Goal: Contribute content

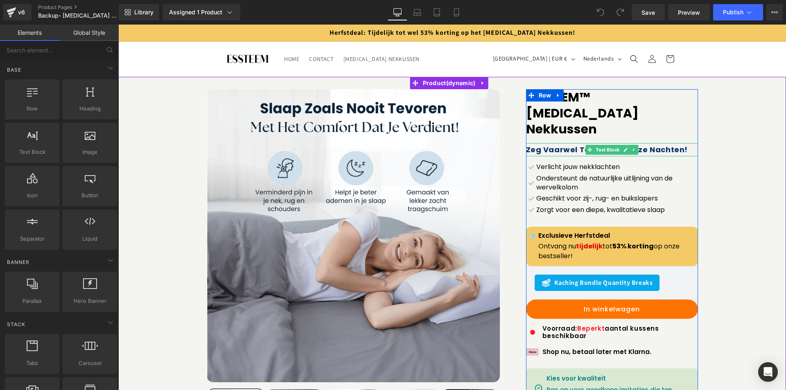
click at [568, 145] on b "Zeg Vaarwel Tegen Slapeloze Nachten!" at bounding box center [607, 150] width 162 height 10
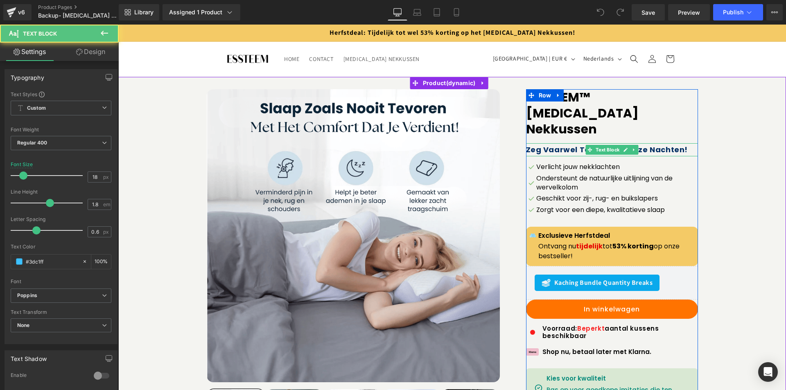
click at [577, 145] on b "Zeg Vaarwel Tegen Slapeloze Nachten!" at bounding box center [607, 150] width 162 height 10
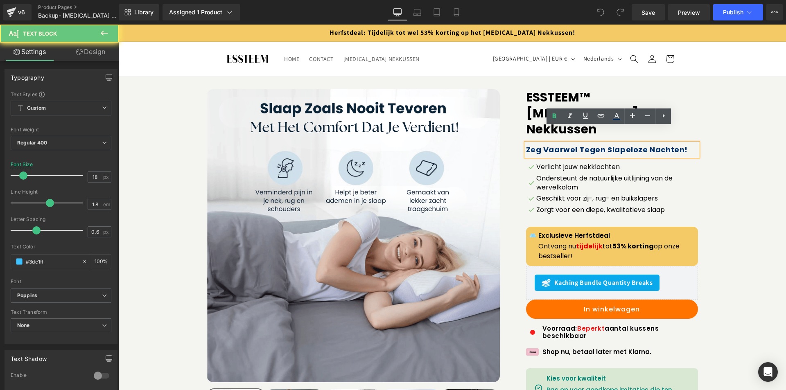
click at [575, 145] on b "Zeg Vaarwel Tegen Slapeloze Nachten!" at bounding box center [607, 150] width 162 height 10
click at [607, 145] on b "Zeg Vaarwel Tegen Slapeloze Nachten!" at bounding box center [607, 150] width 162 height 10
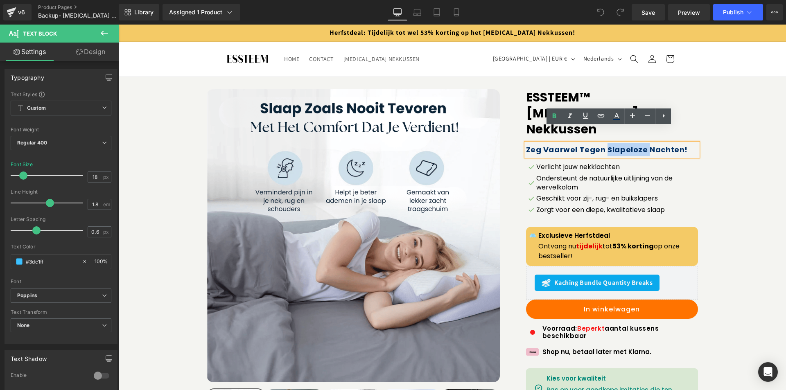
click at [607, 145] on b "Zeg Vaarwel Tegen Slapeloze Nachten!" at bounding box center [607, 150] width 162 height 10
click at [606, 145] on b "Zeg Vaarwel Tegen Slapeloze Nachten!" at bounding box center [607, 150] width 162 height 10
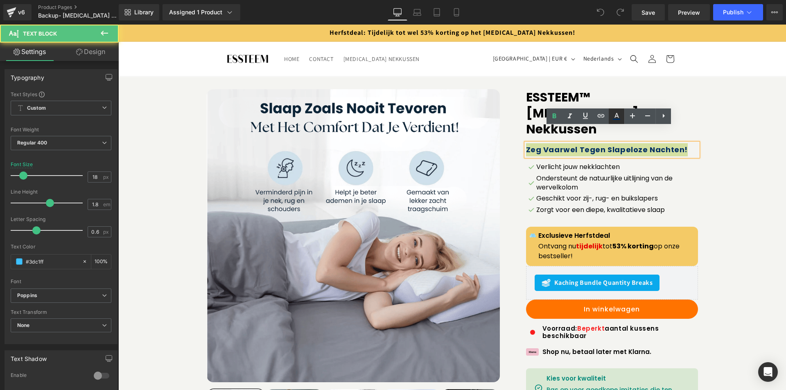
click at [620, 114] on icon at bounding box center [617, 116] width 10 height 10
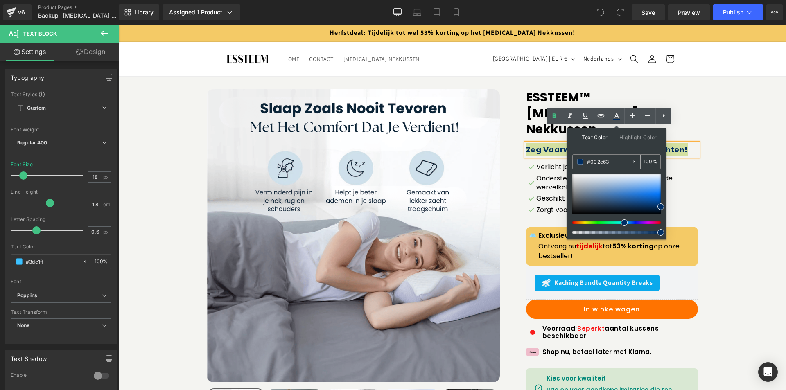
click at [633, 161] on icon at bounding box center [634, 162] width 2 height 2
click at [605, 163] on input "#002e63" at bounding box center [609, 161] width 44 height 9
drag, startPoint x: 590, startPoint y: 163, endPoint x: 586, endPoint y: 163, distance: 4.9
click at [586, 163] on div "#002e63" at bounding box center [602, 162] width 59 height 14
paste input "3dc1ff"
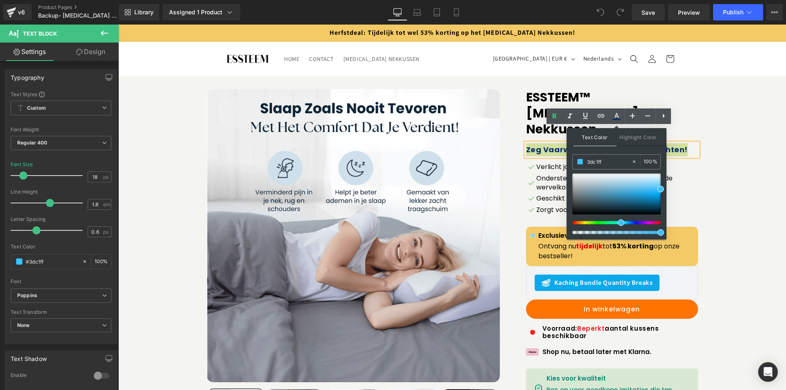
type input "3dc1ff"
click at [637, 149] on div "Text Color Highlight Color #333333 3dc1ff 100 % none 0 %" at bounding box center [617, 183] width 100 height 111
click at [708, 138] on div "Sale Off (P) Image" at bounding box center [452, 287] width 660 height 396
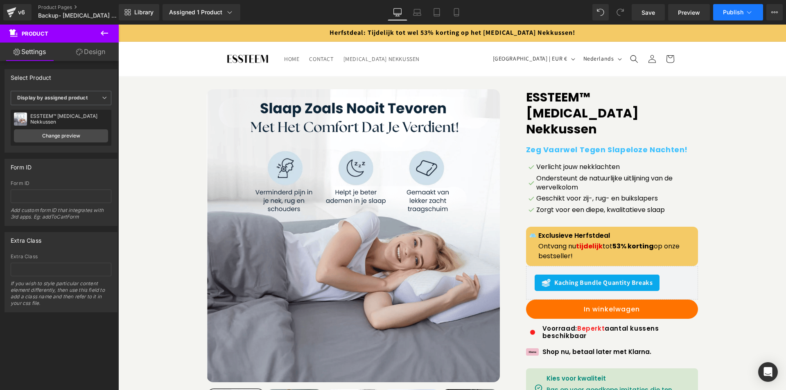
click at [728, 11] on span "Publish" at bounding box center [733, 12] width 20 height 7
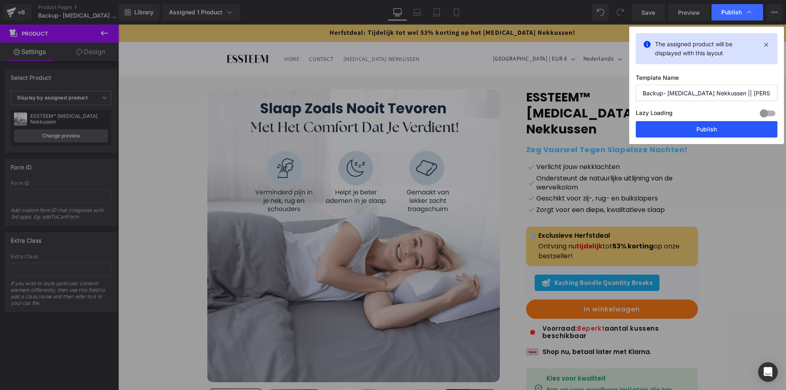
drag, startPoint x: 674, startPoint y: 123, endPoint x: 555, endPoint y: 98, distance: 120.9
click at [674, 123] on button "Publish" at bounding box center [707, 129] width 142 height 16
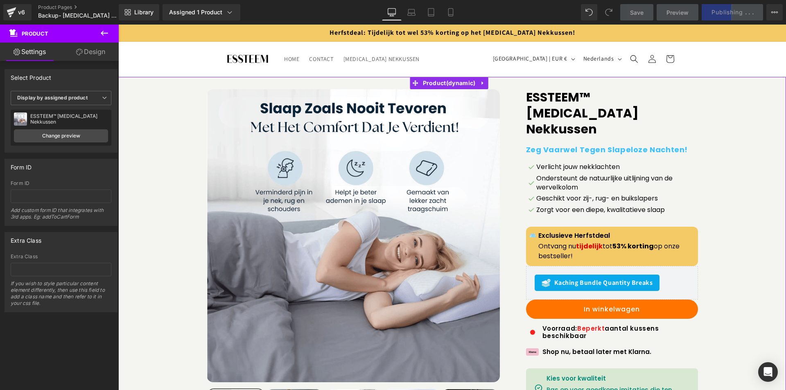
click at [568, 163] on p "Verlicht jouw nekklachten" at bounding box center [617, 167] width 162 height 9
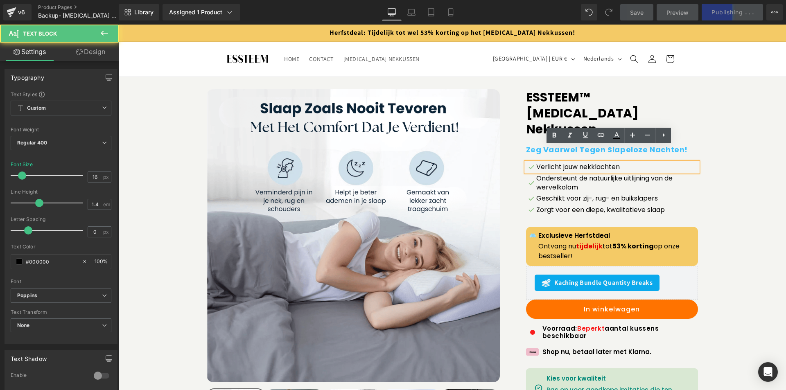
click at [649, 124] on div "ESSTEEM™ [MEDICAL_DATA] Nekkussen (P) Title Zeg Vaarwel Tegen Slapeloze Nachten…" at bounding box center [612, 287] width 172 height 396
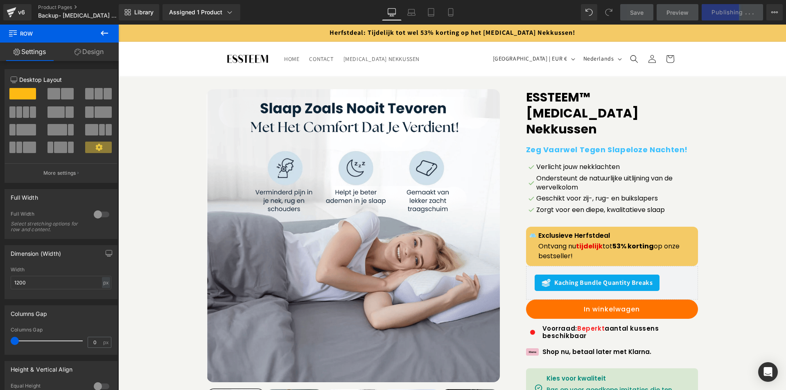
click at [659, 145] on b "Zeg Vaarwel Tegen Slapeloze Nachten!" at bounding box center [607, 150] width 162 height 10
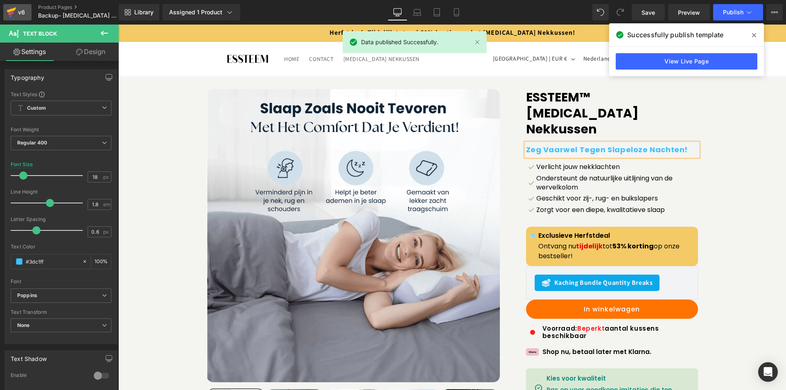
click at [15, 13] on icon at bounding box center [12, 12] width 10 height 20
